Goal: Information Seeking & Learning: Find specific fact

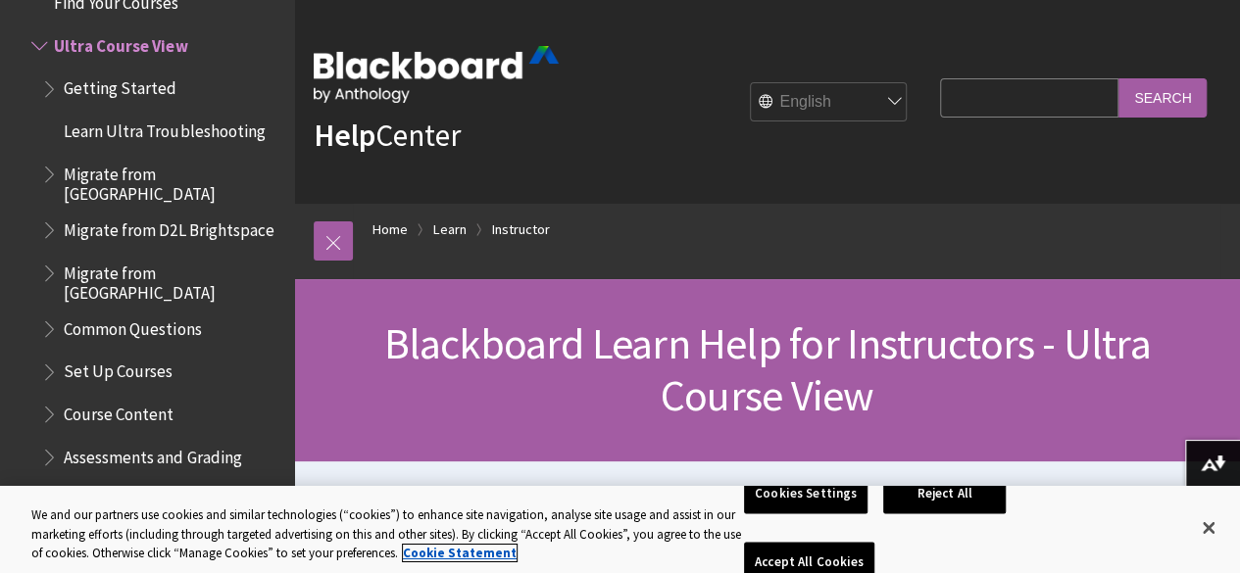
scroll to position [22, 0]
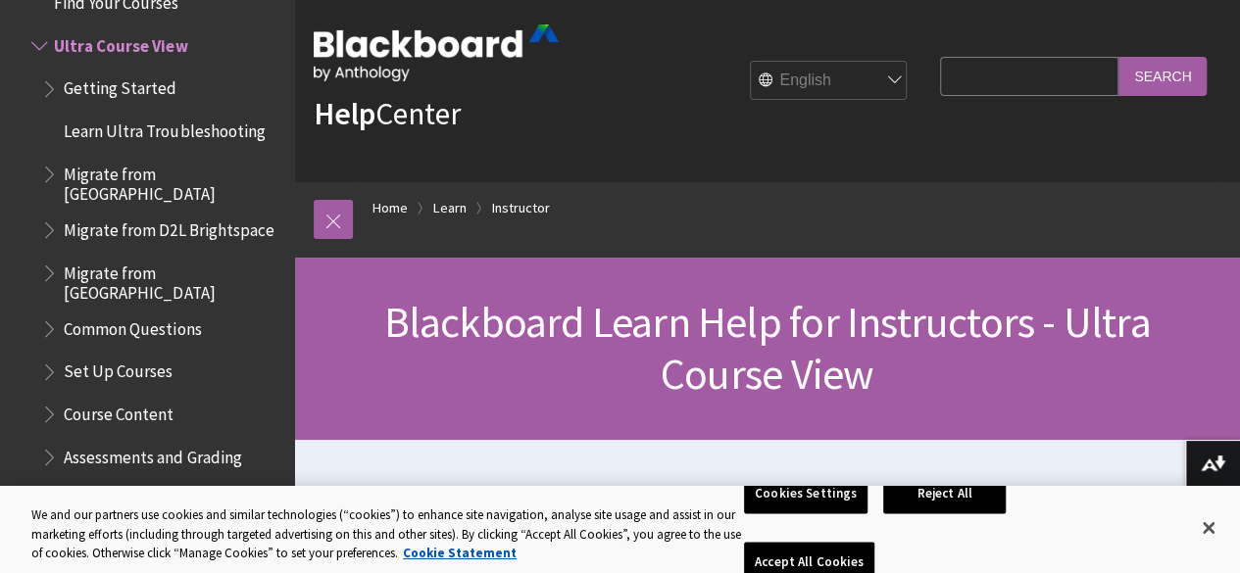
click at [940, 82] on input "Search Query" at bounding box center [1029, 76] width 178 height 38
type input "[PERSON_NAME]"
click at [1170, 67] on input "Search" at bounding box center [1162, 76] width 88 height 38
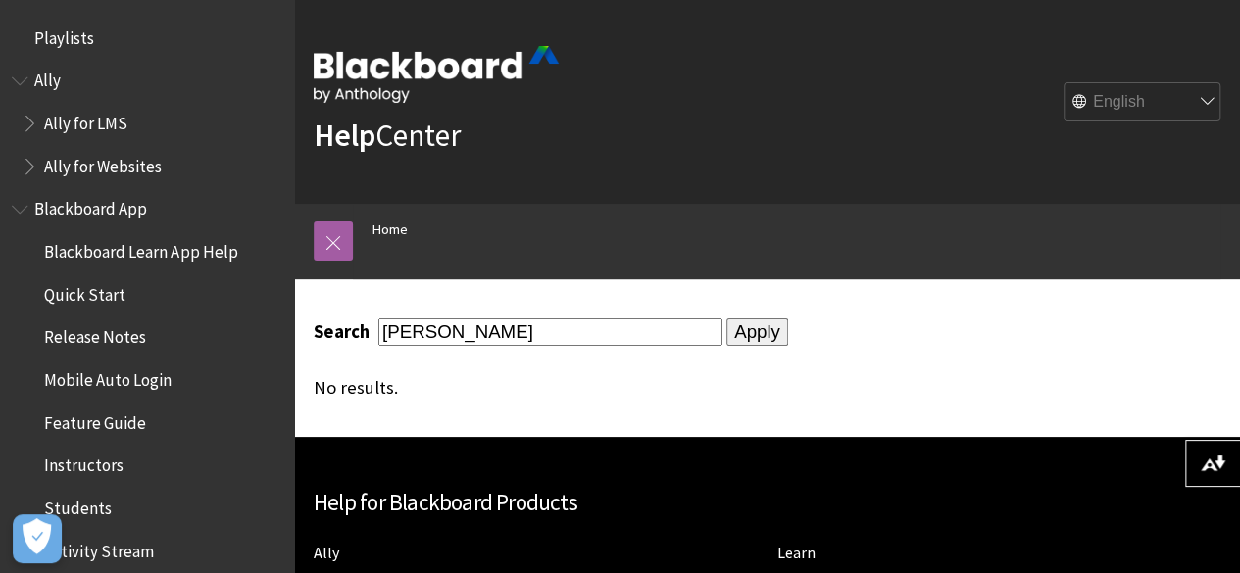
click at [1205, 94] on select "English عربية Català Cymraeg Deutsch Español Suomi Français עברית Italiano 日本語 …" at bounding box center [1142, 102] width 157 height 39
click at [999, 64] on div "Help Center English عربية Català Cymraeg Deutsch Español Suomi Français עברית I…" at bounding box center [767, 102] width 946 height 204
click at [535, 332] on input "[PERSON_NAME]" at bounding box center [550, 332] width 344 height 26
type input "T"
click at [318, 253] on link at bounding box center [333, 240] width 39 height 39
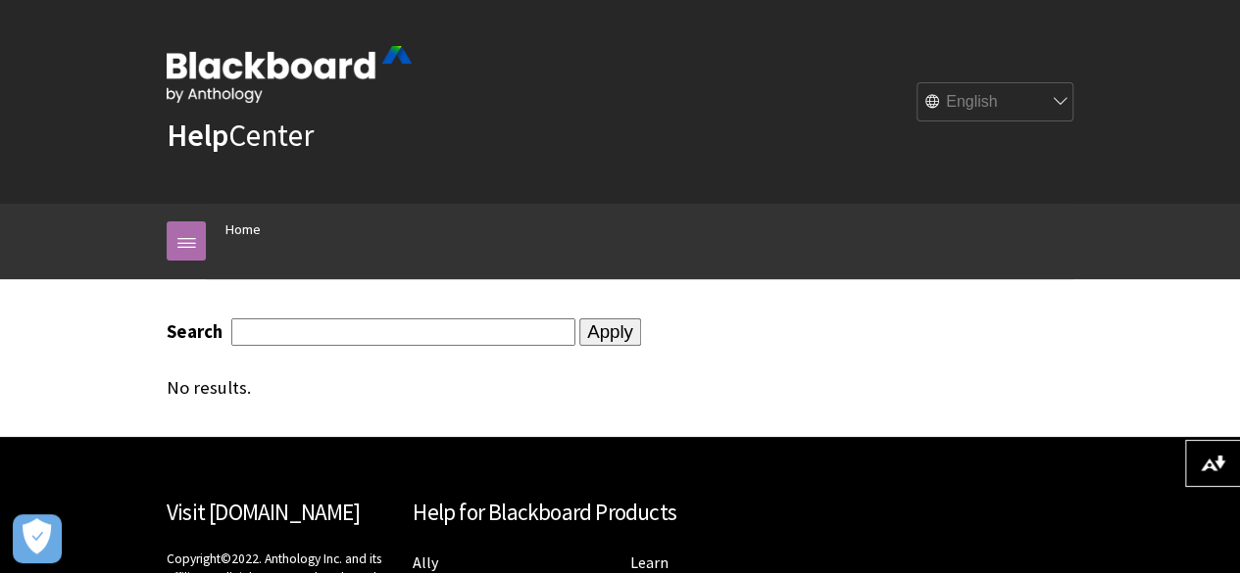
click at [318, 253] on div "Breadcrumb Home All Products Playlists Playlists Ally Ally for LMS Ally for Web…" at bounding box center [620, 241] width 946 height 75
